Goal: Book appointment/travel/reservation

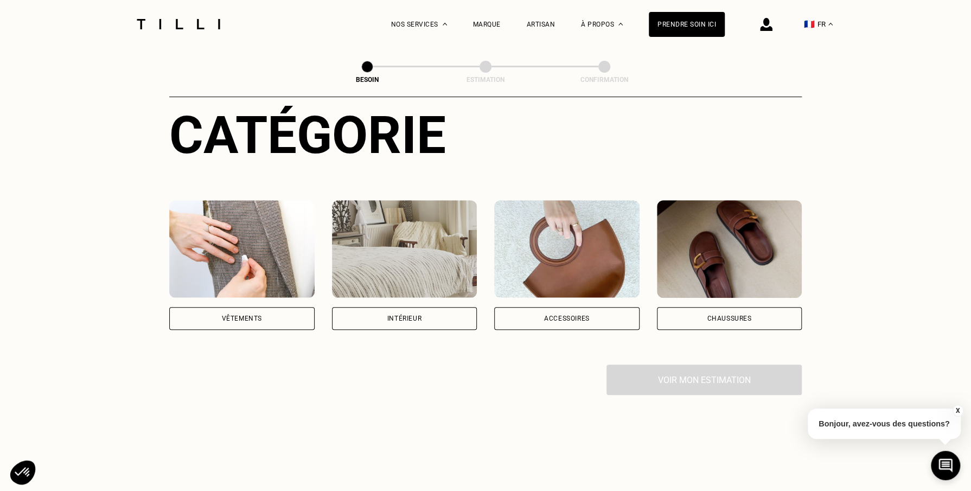
scroll to position [217, 0]
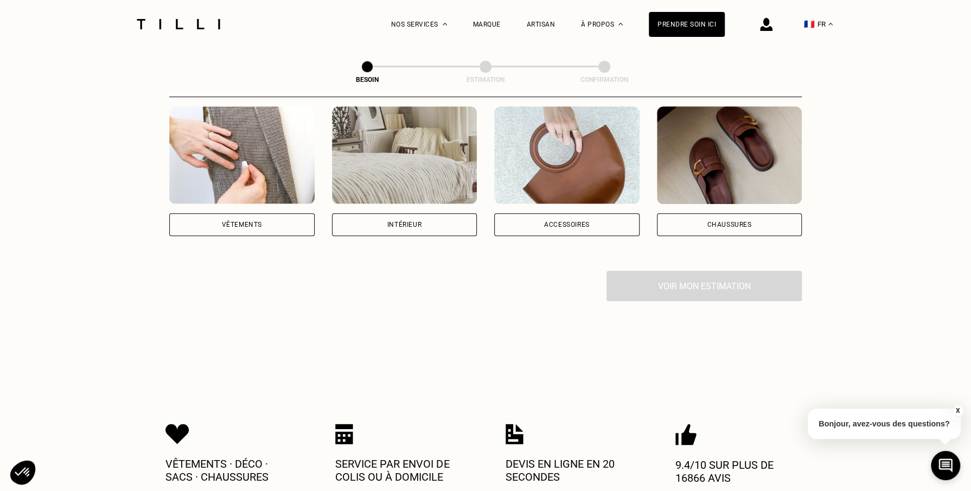
click at [418, 213] on div "Intérieur" at bounding box center [404, 224] width 145 height 23
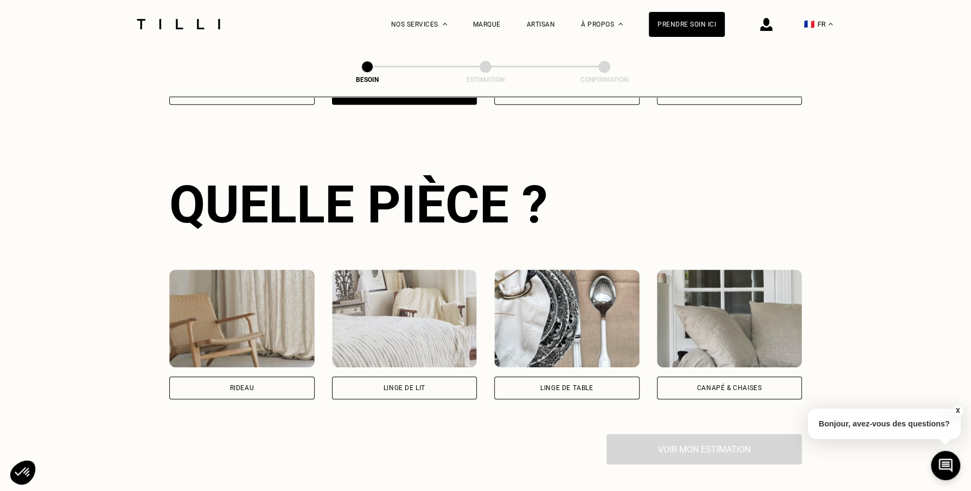
scroll to position [354, 0]
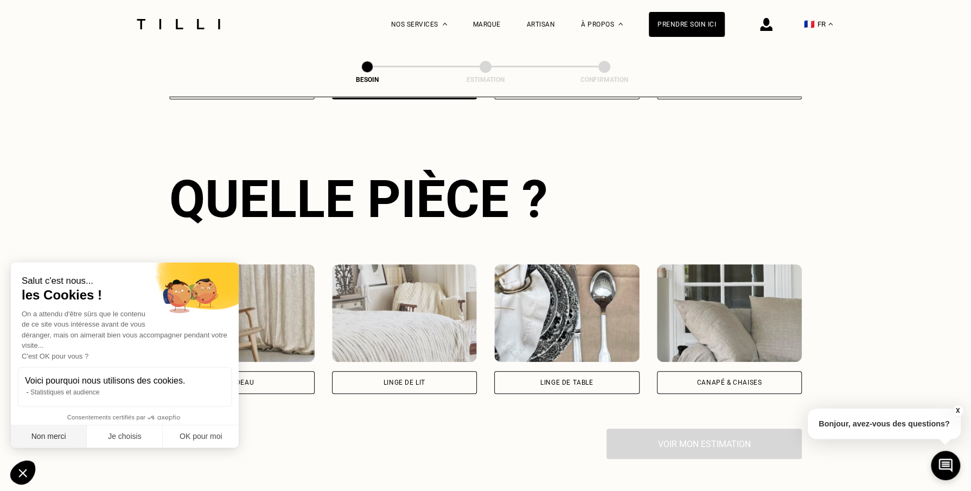
click at [50, 435] on button "Non merci" at bounding box center [49, 436] width 76 height 23
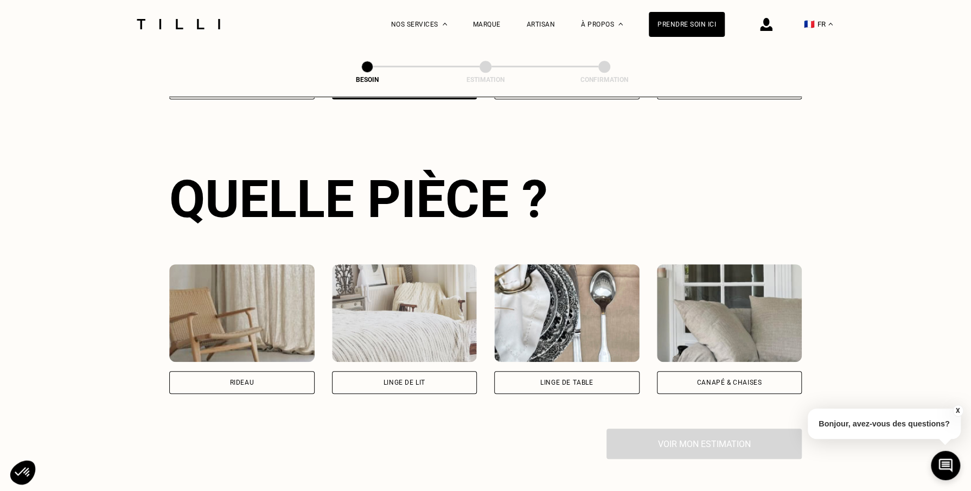
click at [252, 379] on div "Rideau" at bounding box center [241, 382] width 24 height 7
select select "FR"
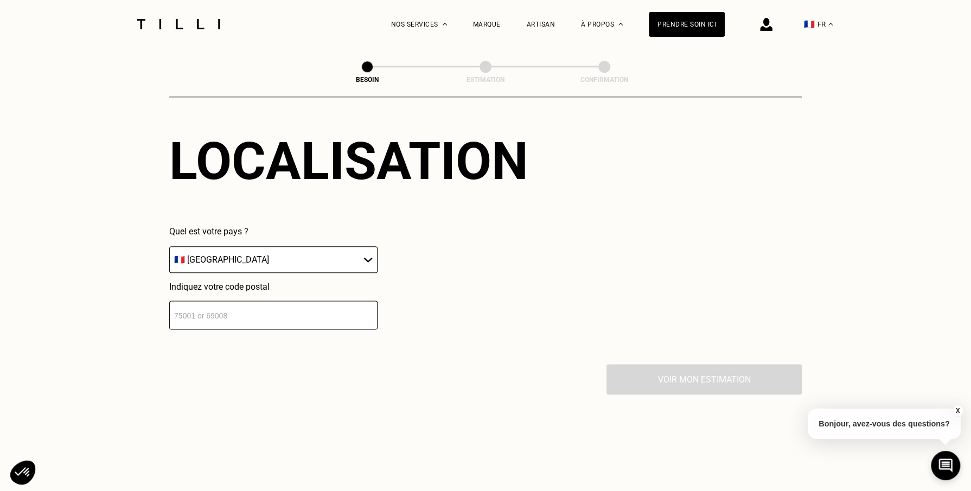
scroll to position [704, 0]
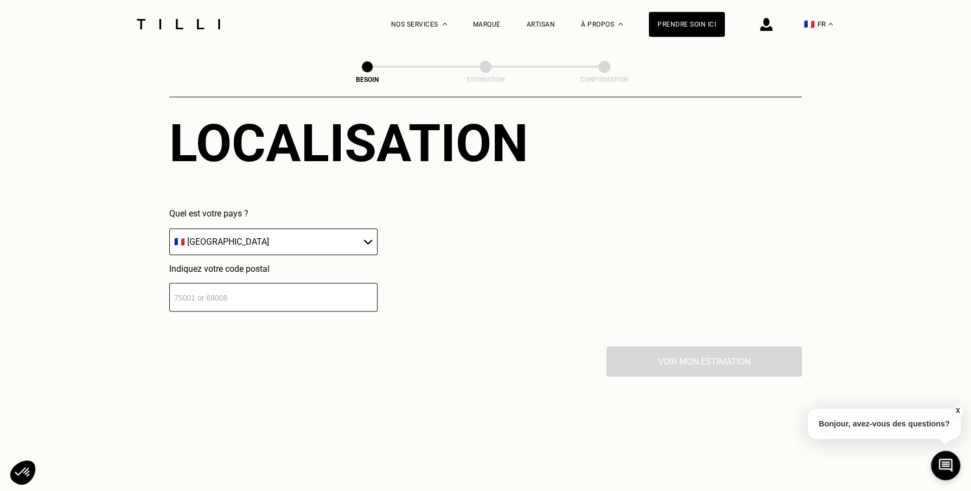
click at [305, 229] on select "🇩🇪 [GEOGRAPHIC_DATA] 🇦🇹 [GEOGRAPHIC_DATA] 🇧🇪 [GEOGRAPHIC_DATA] 🇧🇬 Bulgarie 🇨🇾 C…" at bounding box center [273, 241] width 208 height 27
click at [285, 293] on input "number" at bounding box center [273, 297] width 208 height 29
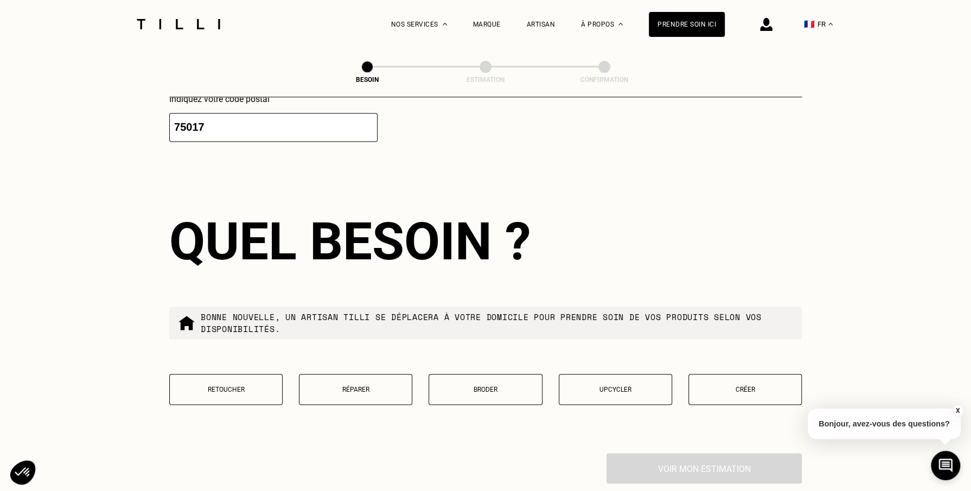
scroll to position [919, 0]
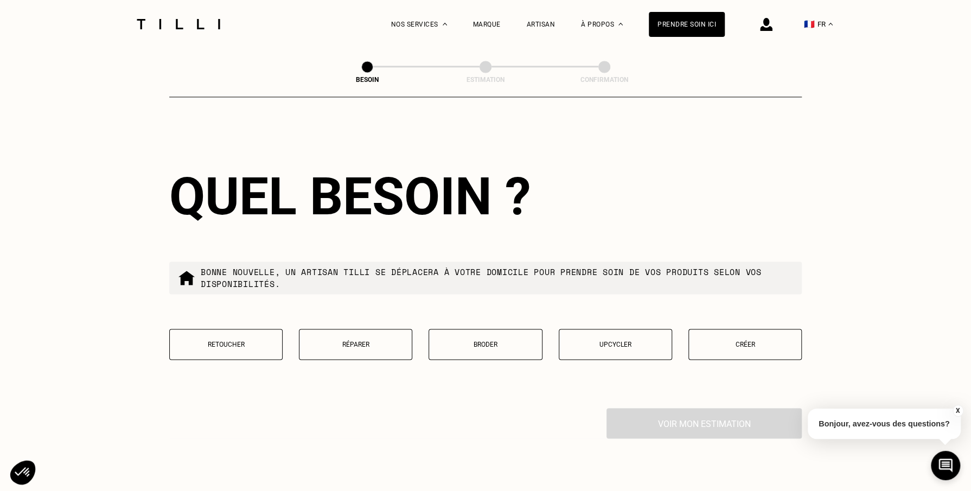
type input "75017"
click at [252, 343] on button "Retoucher" at bounding box center [225, 344] width 113 height 31
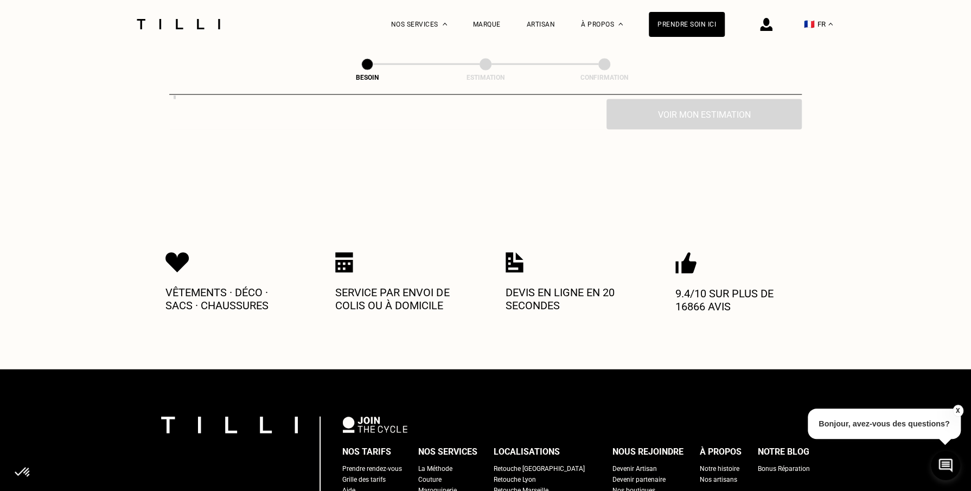
scroll to position [1523, 0]
